Goal: Transaction & Acquisition: Purchase product/service

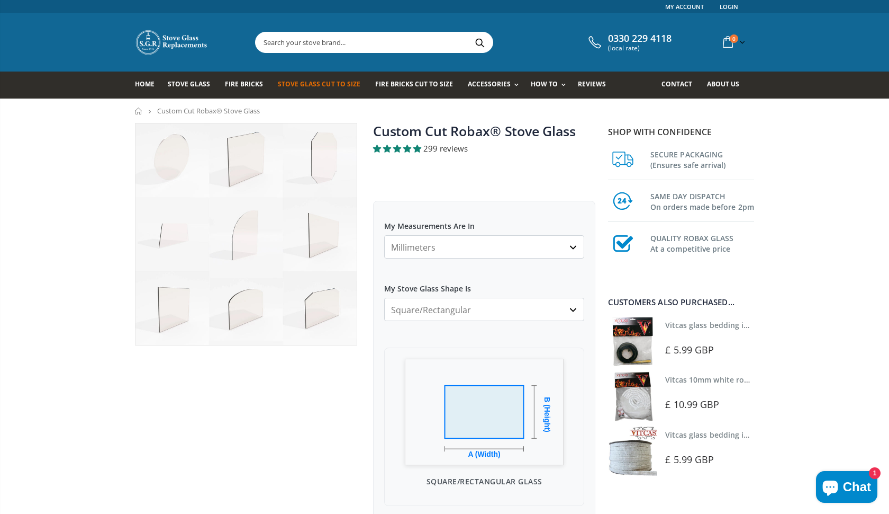
click at [249, 311] on img at bounding box center [246, 233] width 221 height 221
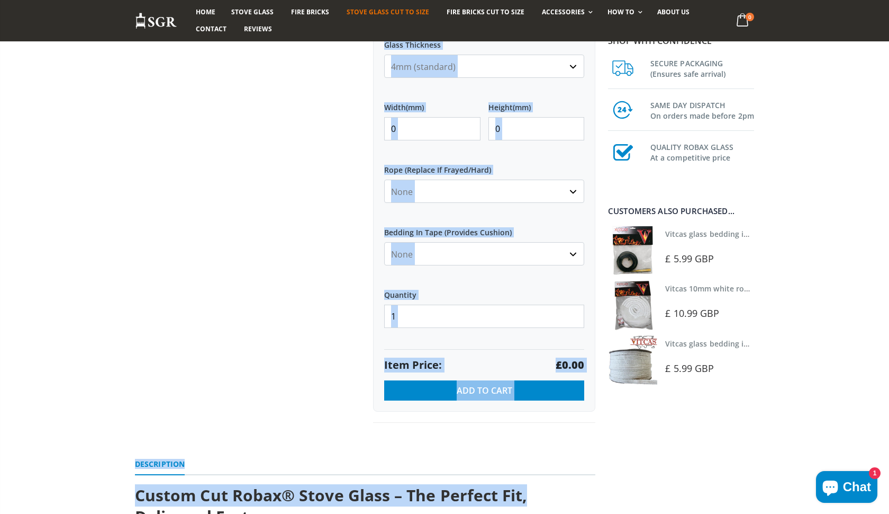
drag, startPoint x: 586, startPoint y: 332, endPoint x: 569, endPoint y: 513, distance: 181.9
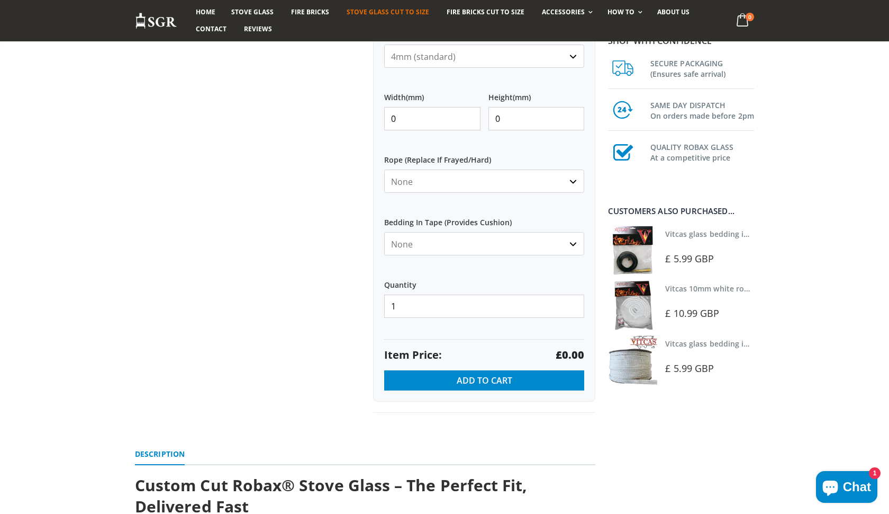
click at [312, 381] on div at bounding box center [246, 16] width 238 height 793
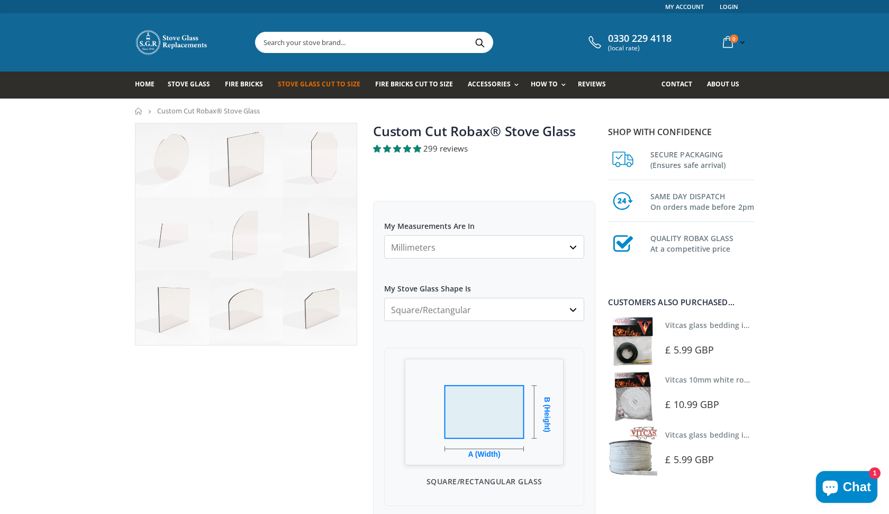
scroll to position [0, 0]
click at [250, 306] on img at bounding box center [246, 233] width 221 height 221
click at [250, 305] on img at bounding box center [246, 233] width 221 height 221
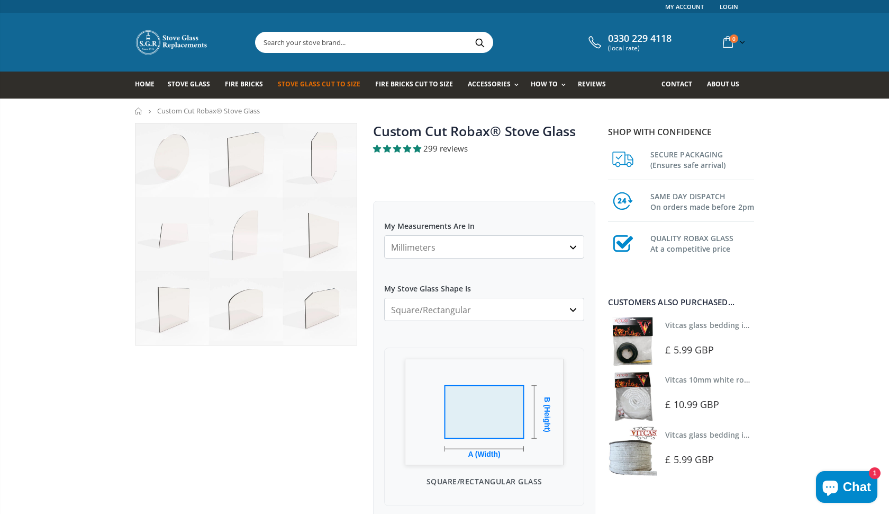
click at [250, 305] on img at bounding box center [246, 233] width 221 height 221
click at [188, 82] on span "Stove Glass" at bounding box center [189, 83] width 42 height 9
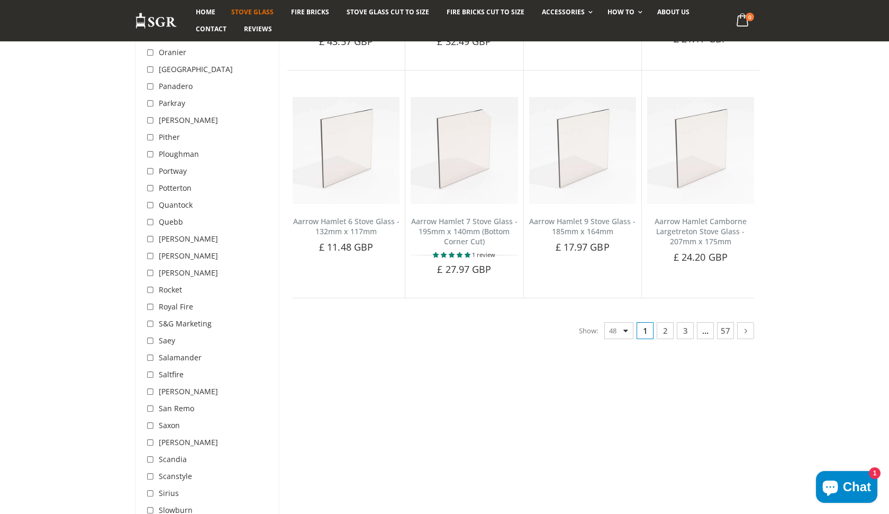
scroll to position [2587, 0]
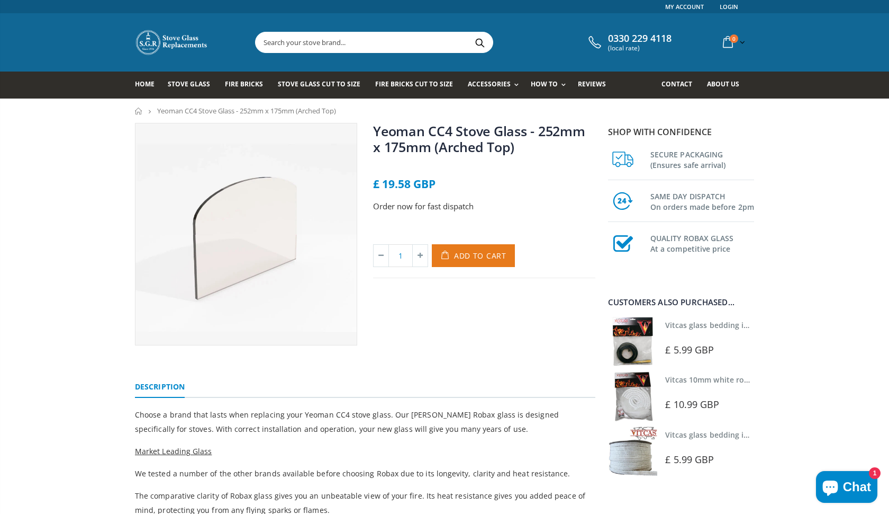
click at [466, 253] on span "Add to Cart" at bounding box center [480, 255] width 52 height 10
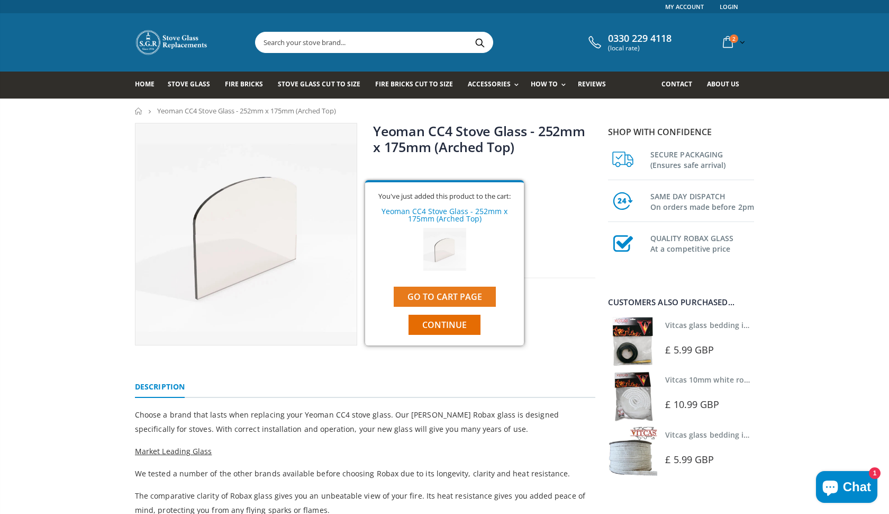
click at [449, 290] on link "Go to cart page" at bounding box center [445, 296] width 102 height 20
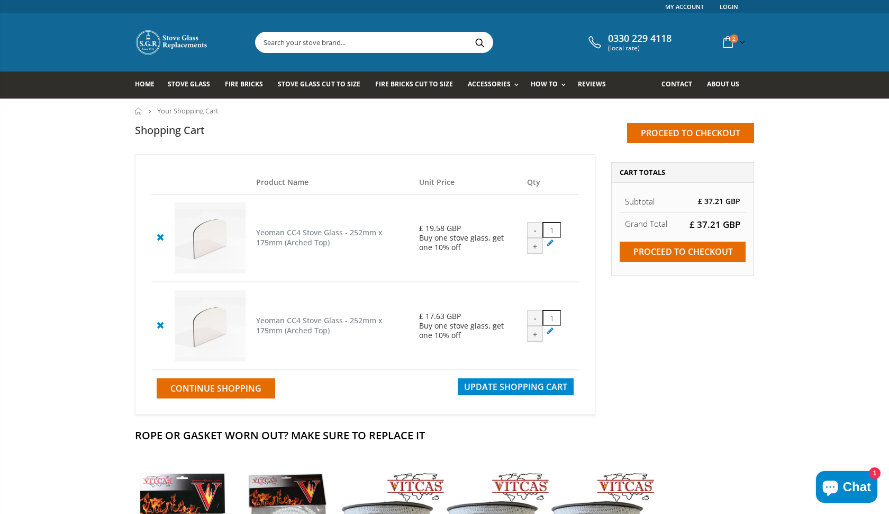
click at [537, 326] on div "-" at bounding box center [535, 318] width 16 height 16
click at [159, 331] on icon at bounding box center [160, 324] width 13 height 13
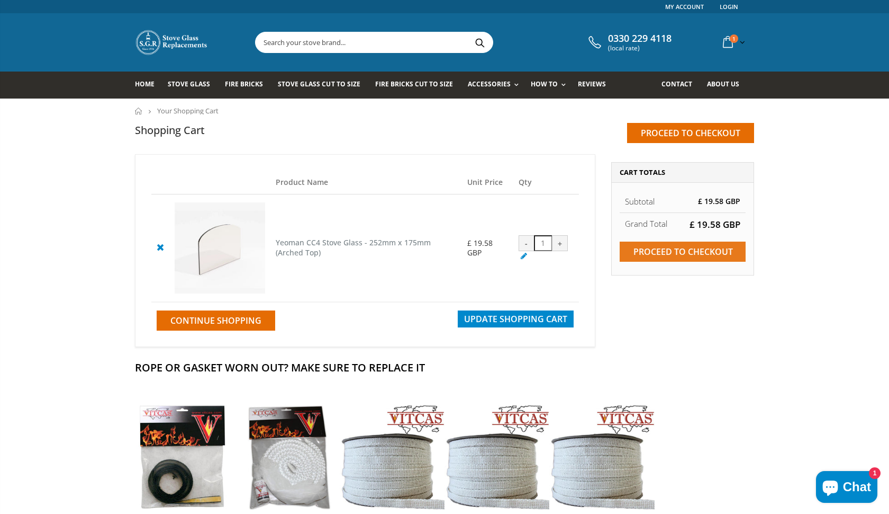
click at [668, 246] on input "Proceed to checkout" at bounding box center [683, 251] width 126 height 20
